Goal: Transaction & Acquisition: Book appointment/travel/reservation

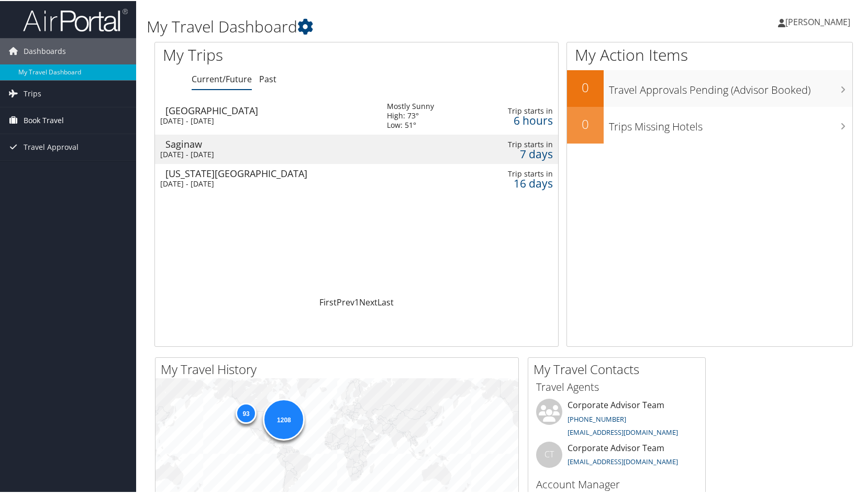
click at [43, 124] on span "Book Travel" at bounding box center [44, 119] width 40 height 26
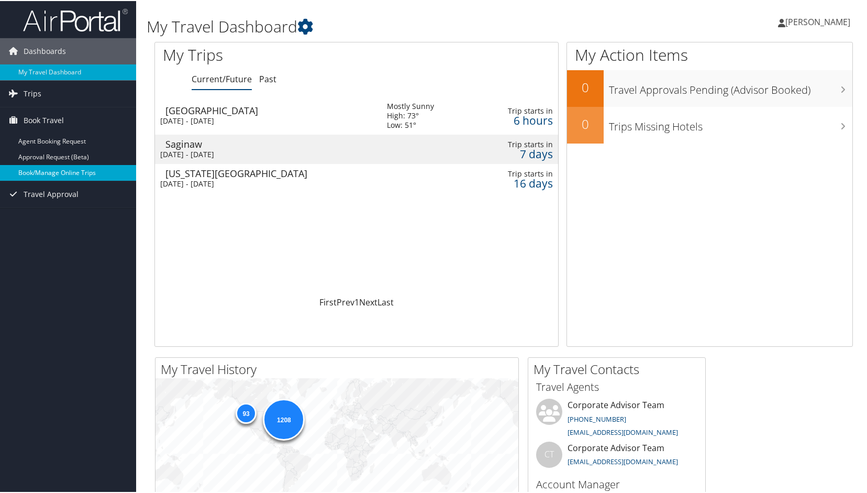
click at [54, 167] on link "Book/Manage Online Trips" at bounding box center [68, 172] width 136 height 16
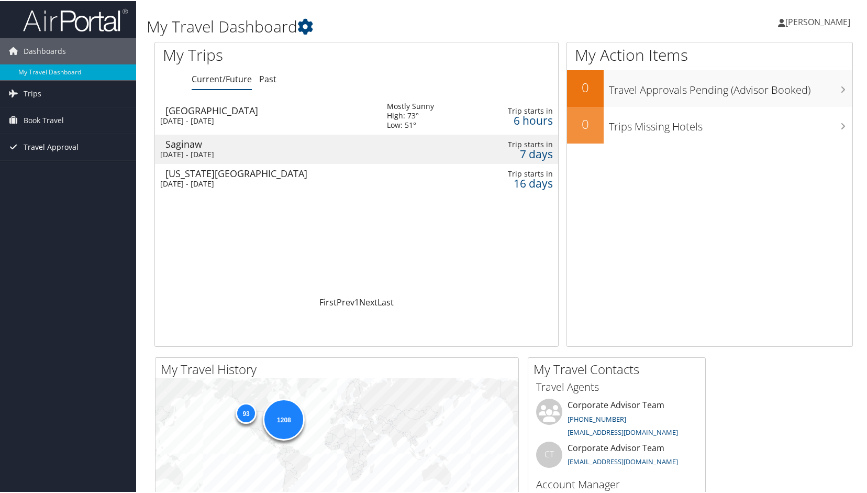
click at [64, 143] on span "Travel Approval" at bounding box center [51, 146] width 55 height 26
click at [50, 119] on span "Book Travel" at bounding box center [44, 119] width 40 height 26
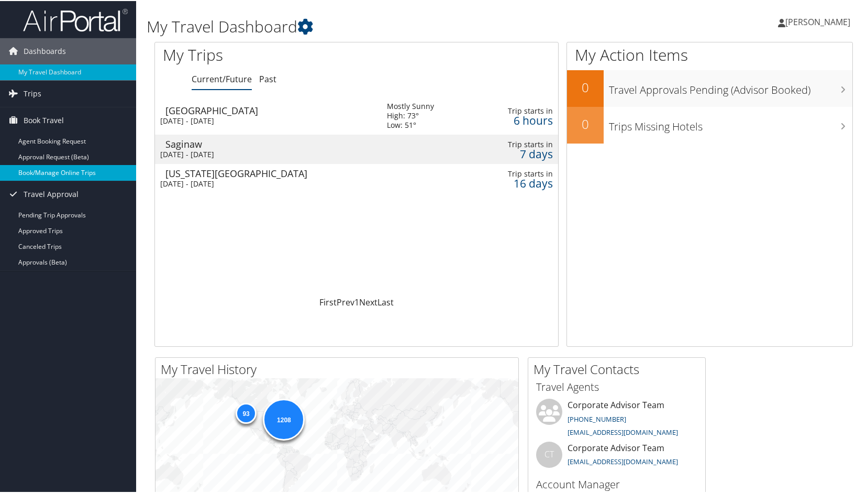
click at [44, 175] on link "Book/Manage Online Trips" at bounding box center [68, 172] width 136 height 16
